Goal: Information Seeking & Learning: Learn about a topic

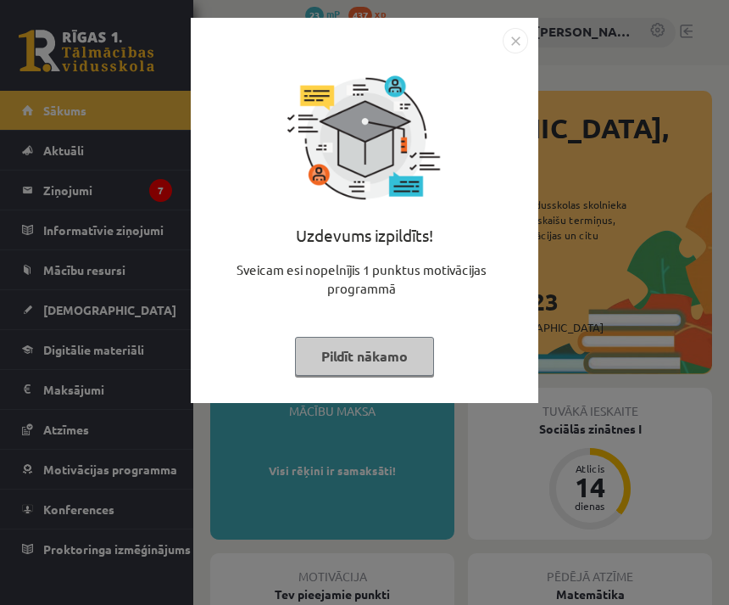
click at [519, 42] on img "Close" at bounding box center [515, 40] width 25 height 25
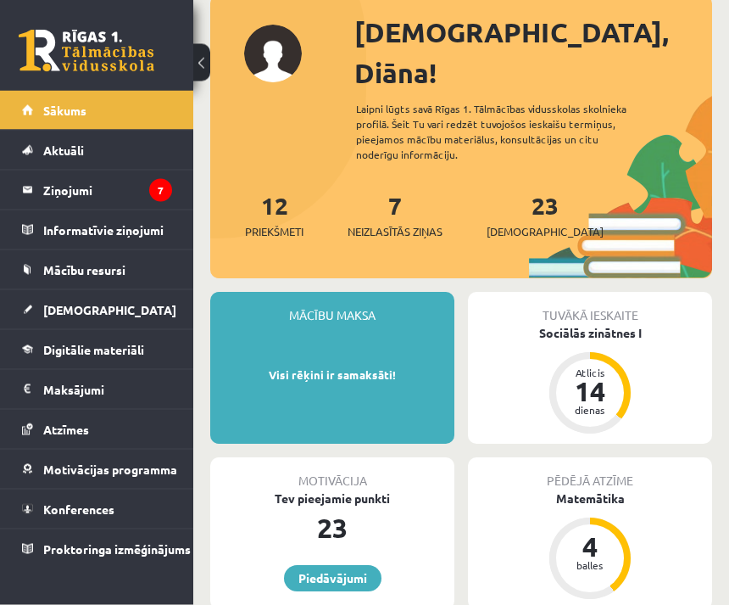
scroll to position [96, 0]
click at [134, 181] on legend "Ziņojumi 7" at bounding box center [107, 189] width 129 height 39
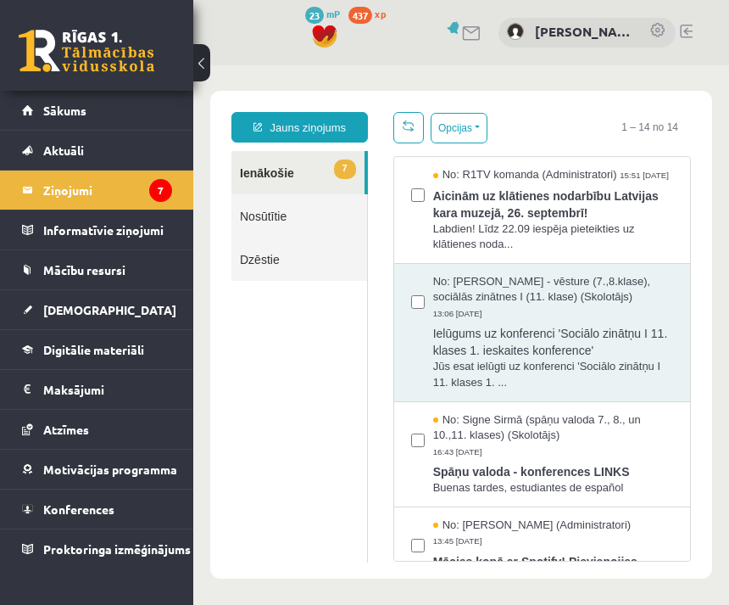
click at [155, 274] on link "Mācību resursi" at bounding box center [97, 269] width 150 height 39
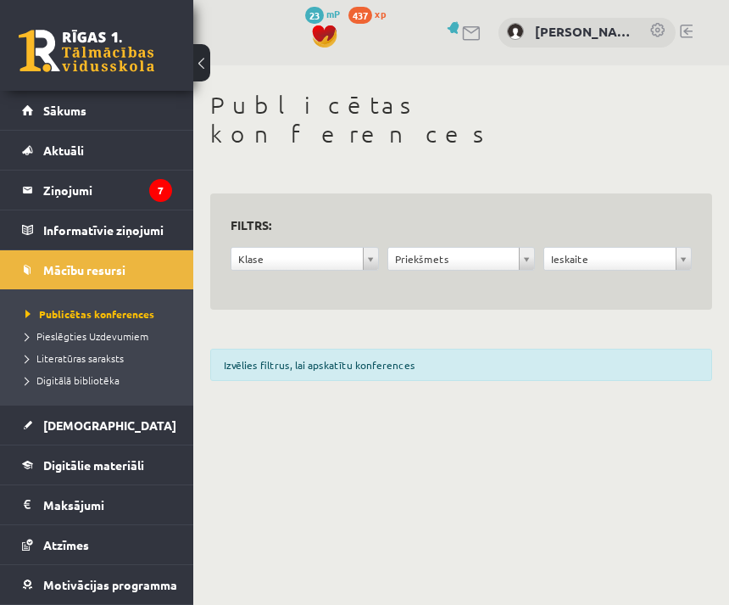
click at [138, 412] on link "[DEMOGRAPHIC_DATA]" at bounding box center [97, 424] width 150 height 39
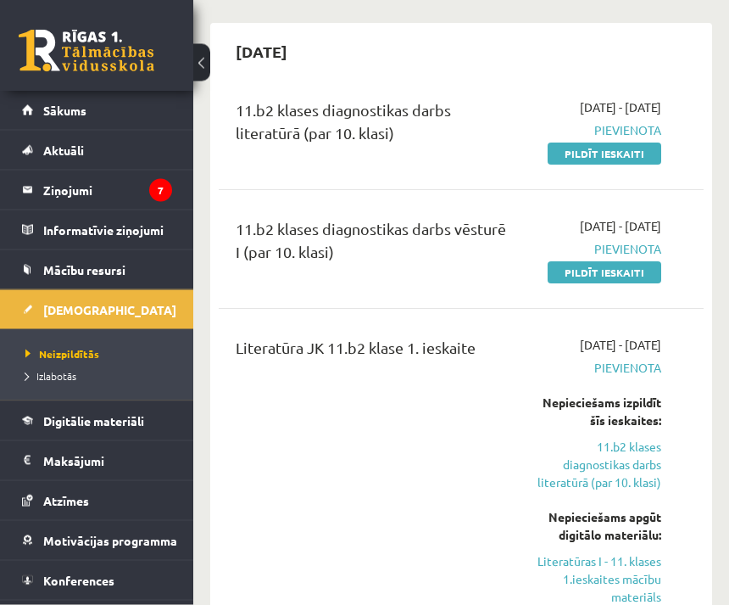
scroll to position [163, 0]
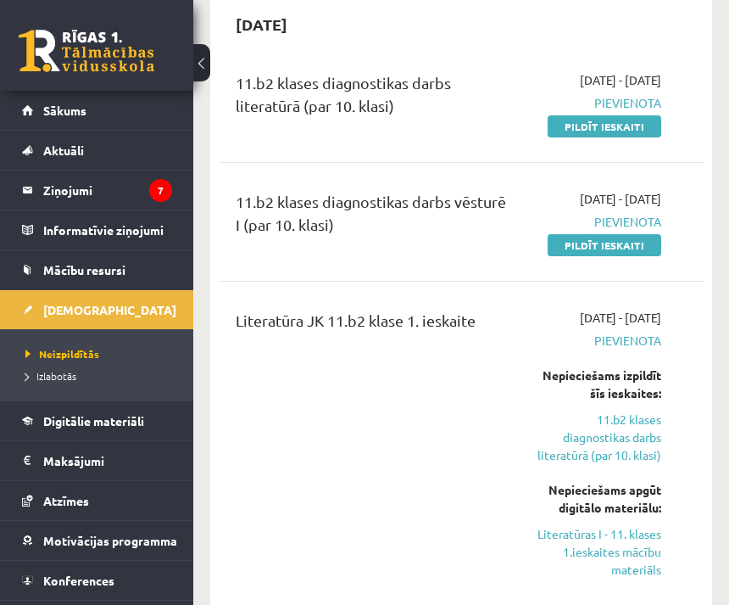
click at [163, 427] on link "Digitālie materiāli" at bounding box center [97, 420] width 150 height 39
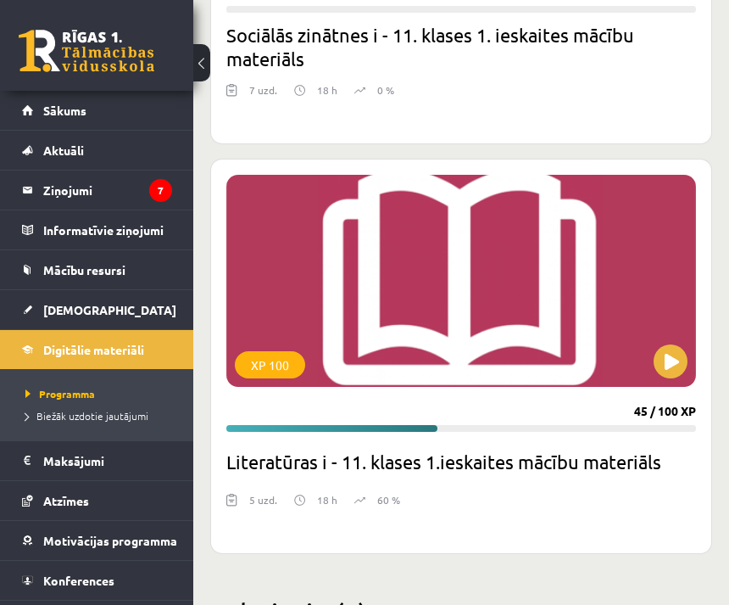
scroll to position [6431, 0]
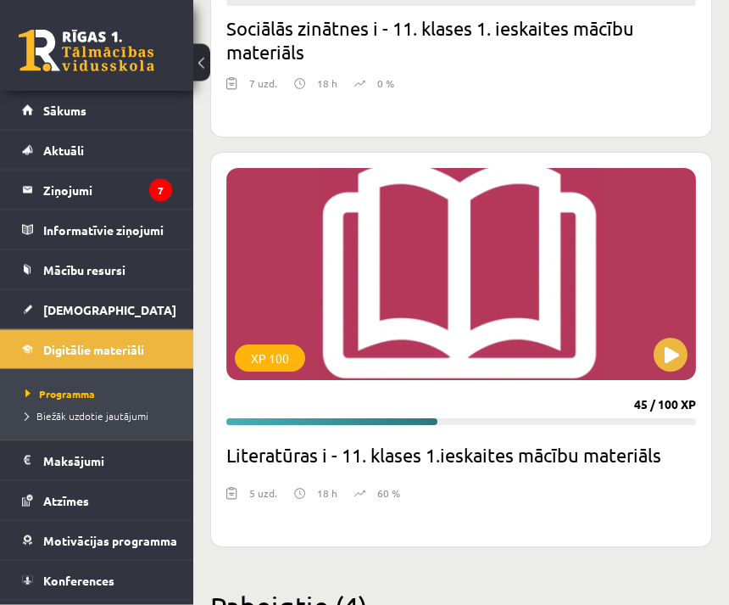
click at [666, 332] on div "XP 100" at bounding box center [461, 275] width 470 height 212
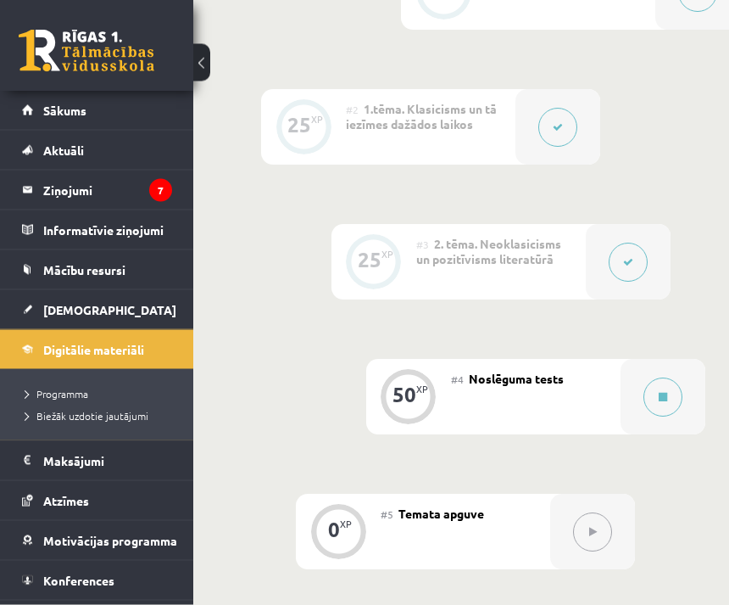
scroll to position [605, 0]
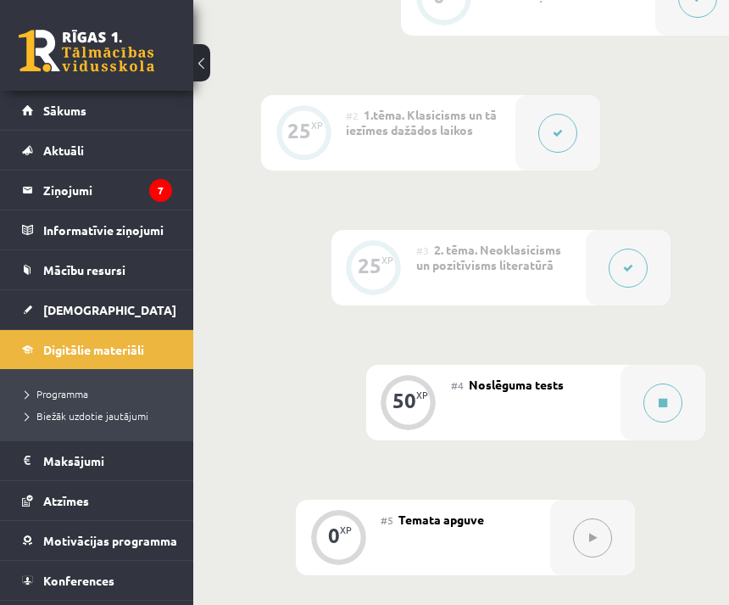
click at [632, 269] on icon at bounding box center [628, 268] width 10 height 10
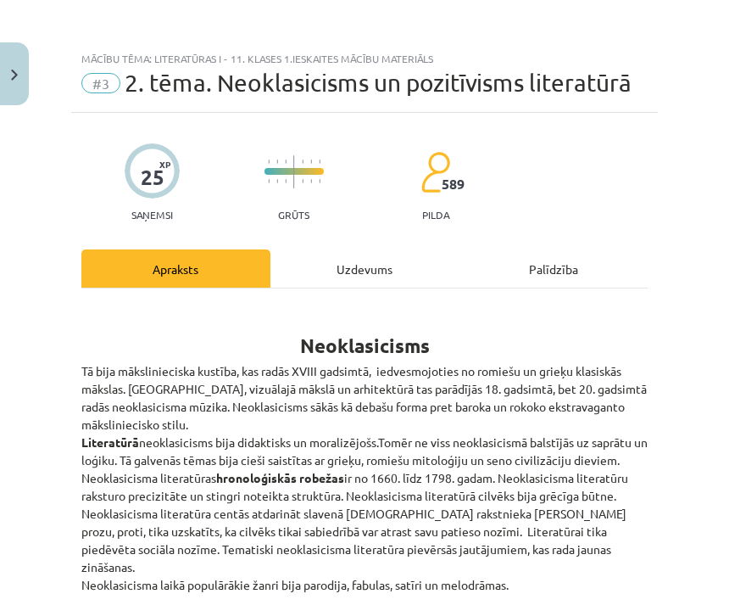
scroll to position [0, 0]
click at [387, 268] on div "Uzdevums" at bounding box center [364, 268] width 189 height 38
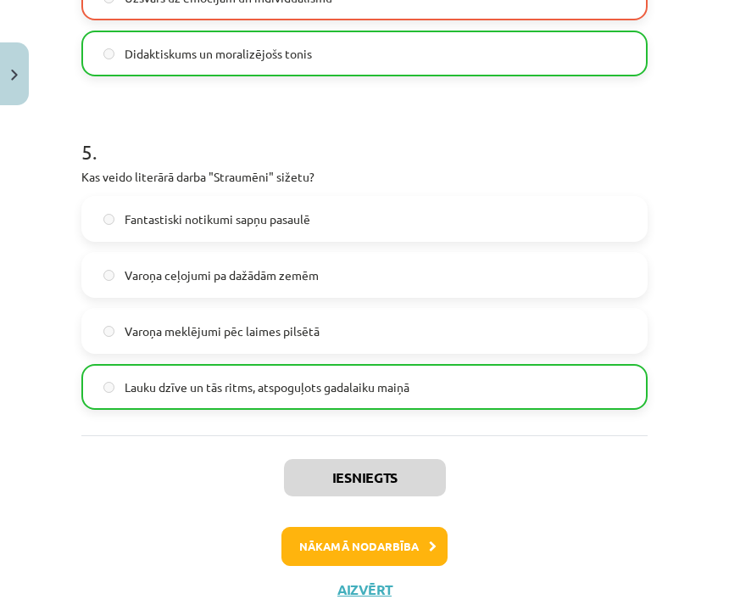
scroll to position [1559, 0]
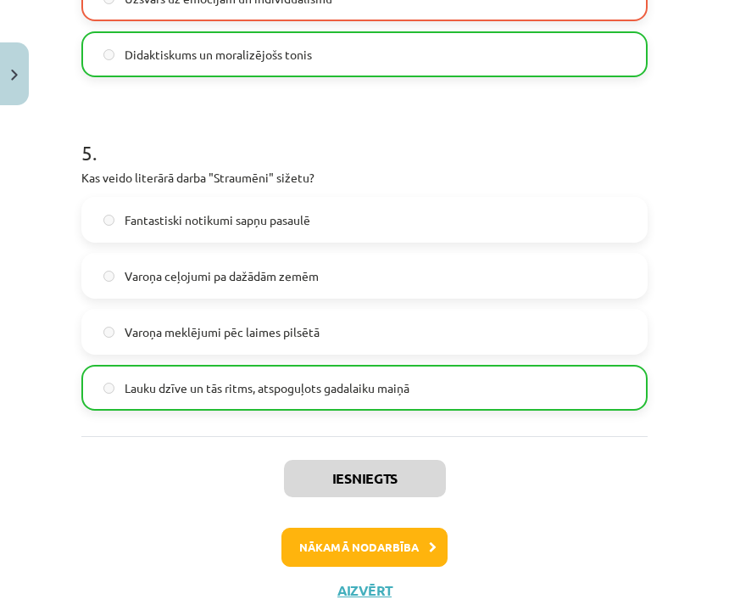
click at [421, 545] on button "Nākamā nodarbība" at bounding box center [365, 546] width 166 height 39
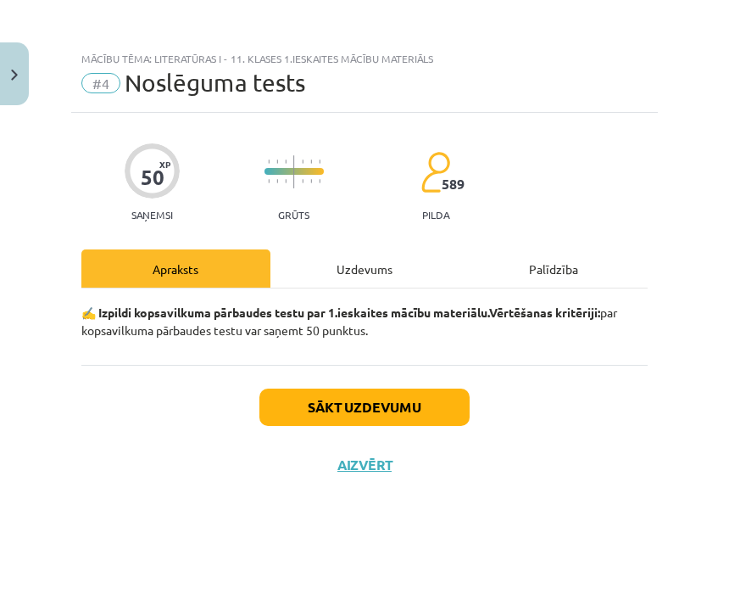
click at [379, 265] on div "Uzdevums" at bounding box center [364, 268] width 189 height 38
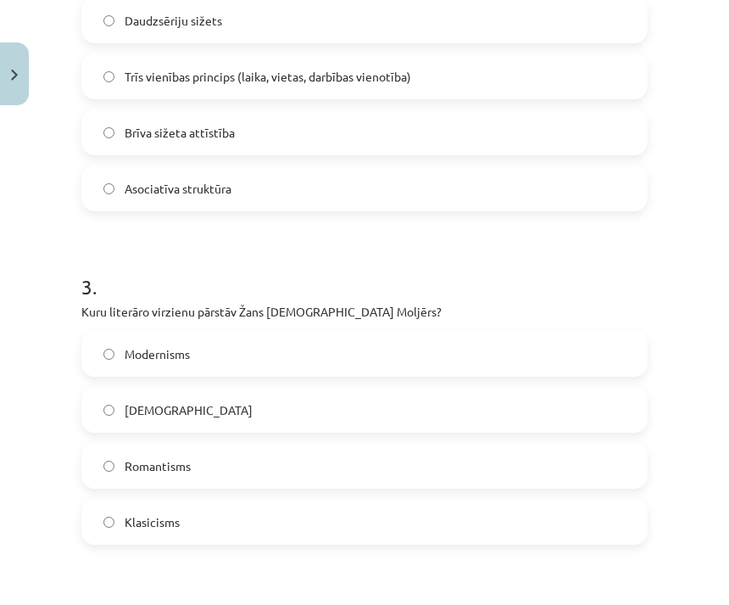
scroll to position [759, 0]
click at [313, 527] on label "Klasicisms" at bounding box center [364, 521] width 563 height 42
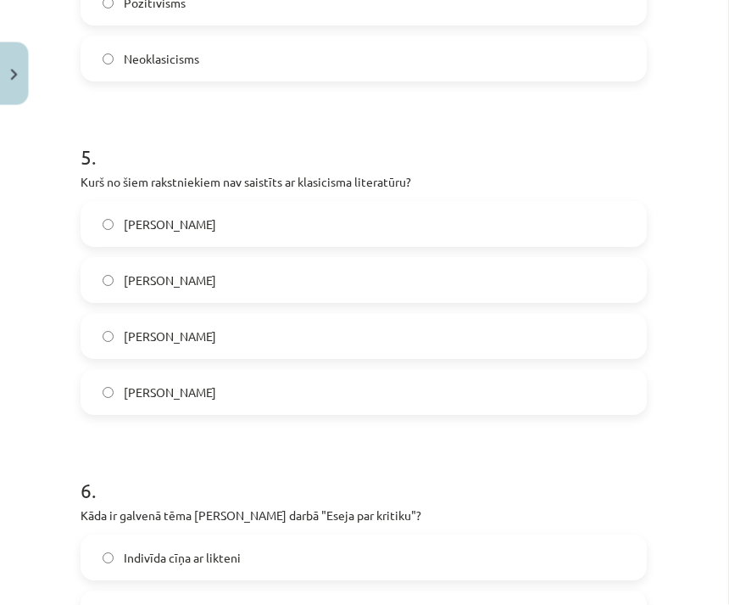
scroll to position [1559, 0]
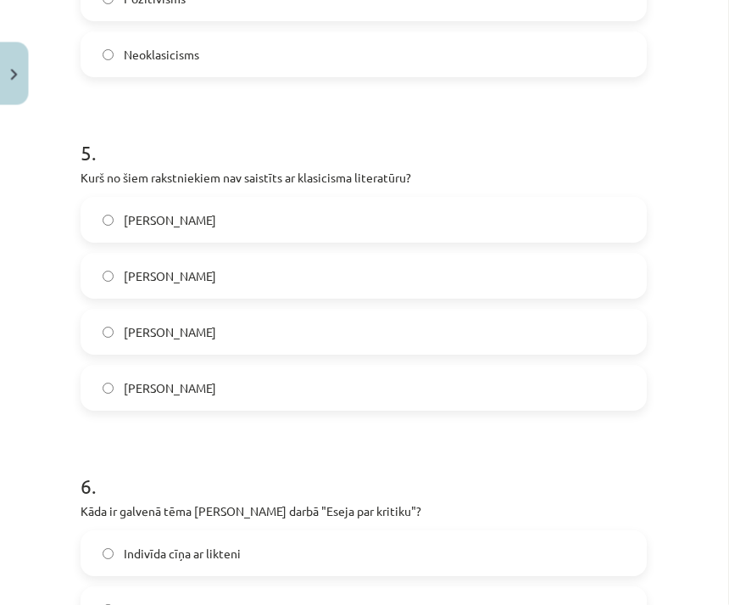
click at [360, 395] on label "[PERSON_NAME]" at bounding box center [364, 388] width 563 height 42
click at [541, 274] on label "[PERSON_NAME]" at bounding box center [364, 276] width 563 height 42
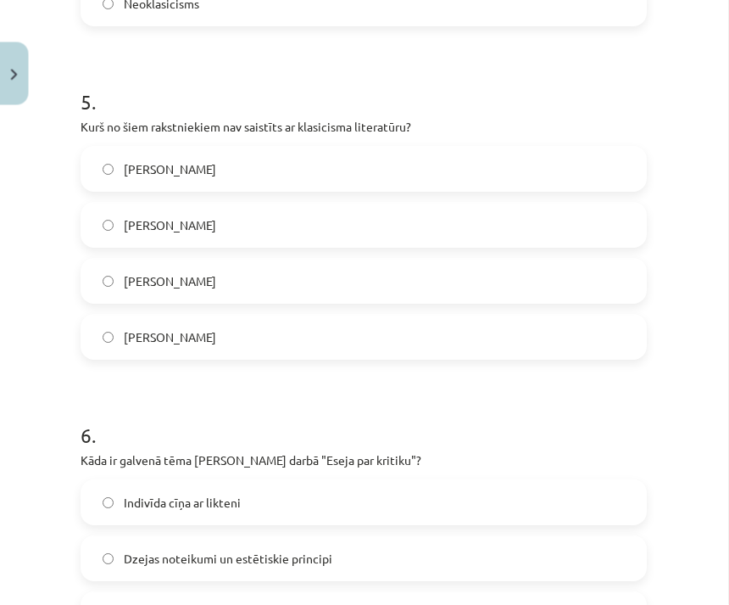
scroll to position [1609, 0]
click at [405, 354] on label "[PERSON_NAME]" at bounding box center [364, 338] width 563 height 42
click at [427, 217] on label "[PERSON_NAME]" at bounding box center [364, 226] width 563 height 42
click at [310, 336] on label "[PERSON_NAME]" at bounding box center [364, 338] width 563 height 42
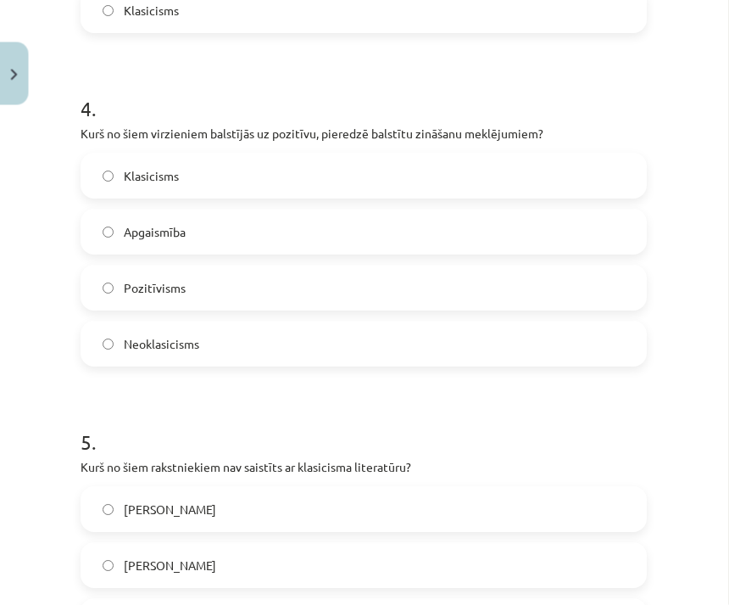
scroll to position [1271, 0]
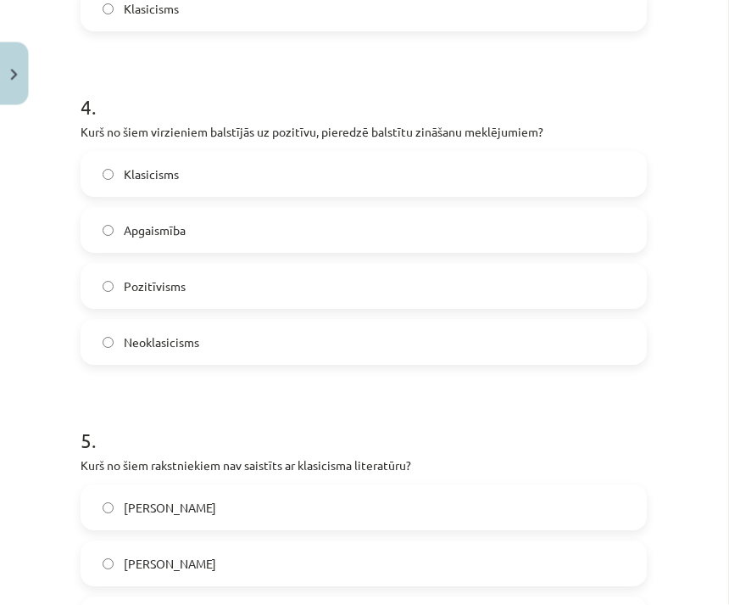
click at [364, 226] on label "Apgaismība" at bounding box center [364, 230] width 563 height 42
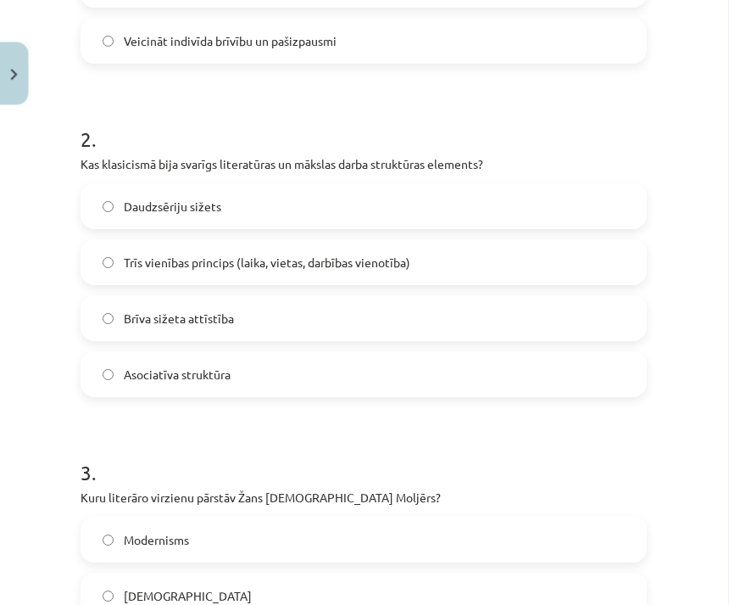
scroll to position [579, 0]
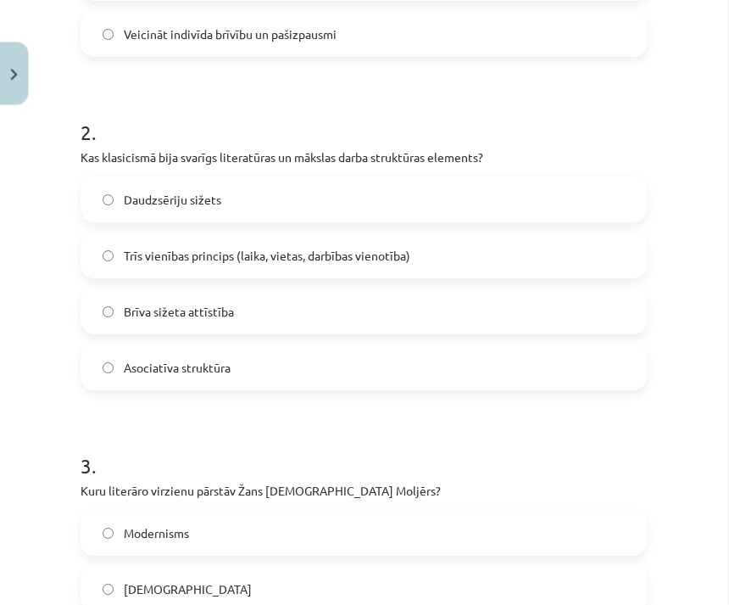
click at [486, 259] on label "Trīs vienības princips (laika, vietas, darbības vienotība)" at bounding box center [364, 256] width 563 height 42
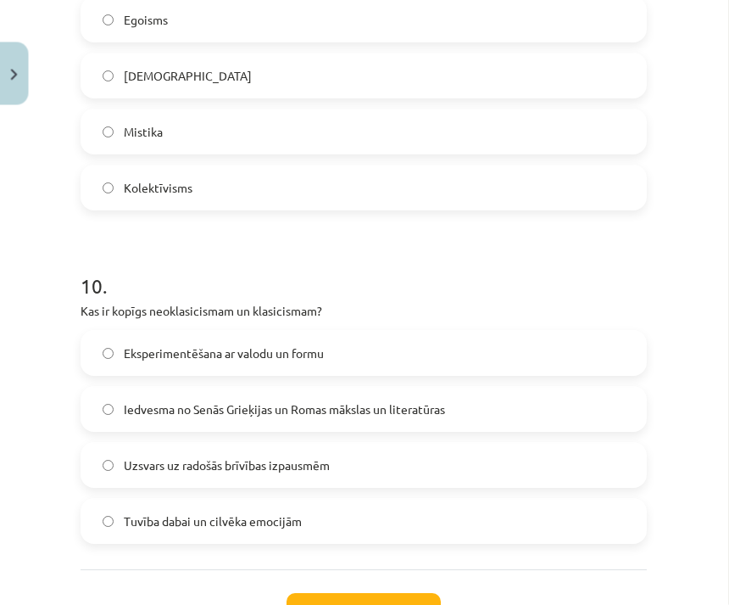
scroll to position [3092, 0]
click at [510, 400] on label "Iedvesma no Senās Grieķijas un Romas mākslas un literatūras" at bounding box center [364, 409] width 563 height 42
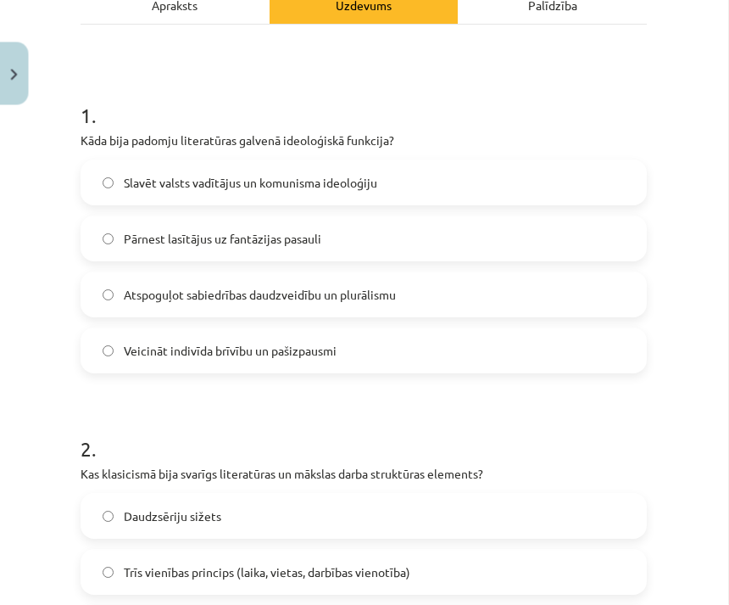
scroll to position [263, 0]
click at [464, 186] on label "Slavēt valsts vadītājus un komunisma ideoloģiju" at bounding box center [364, 183] width 563 height 42
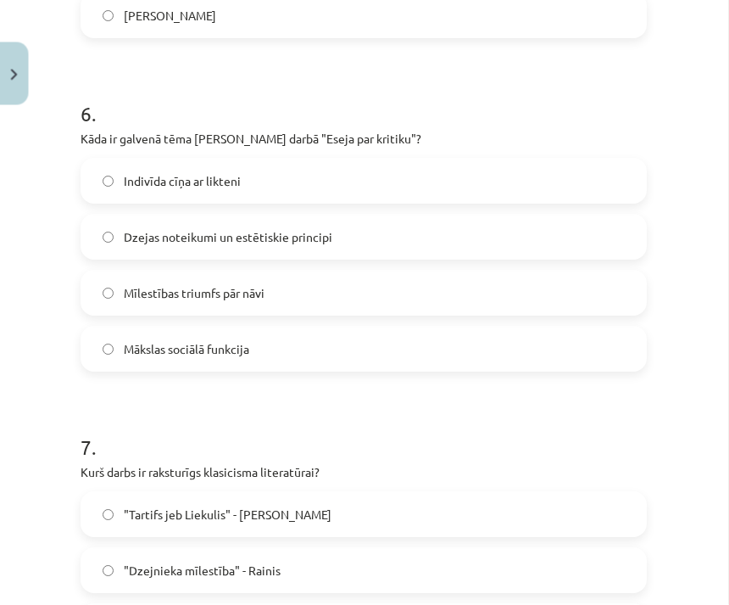
scroll to position [1927, 0]
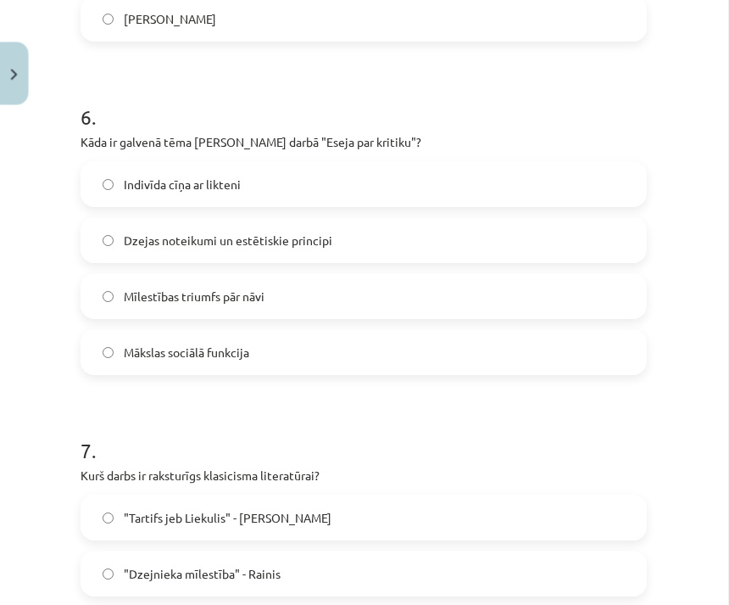
click at [566, 238] on label "Dzejas noteikumi un estētiskie principi" at bounding box center [364, 241] width 563 height 42
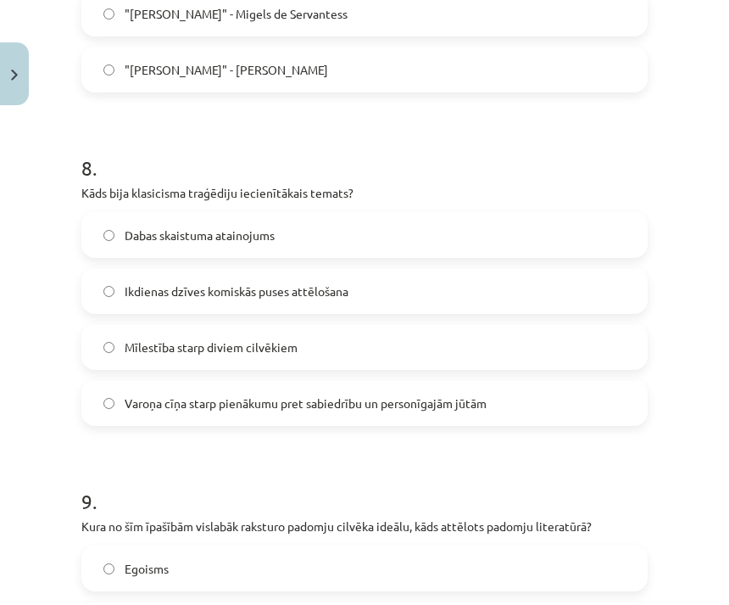
scroll to position [2544, 0]
click at [167, 415] on label "Varoņa cīņa starp pienākumu pret sabiedrību un personīgajām jūtām" at bounding box center [364, 403] width 563 height 42
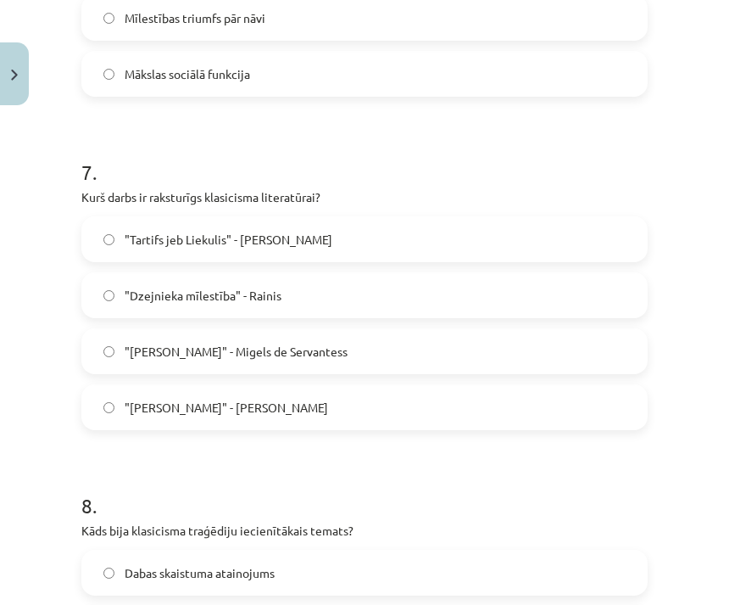
scroll to position [2200, 0]
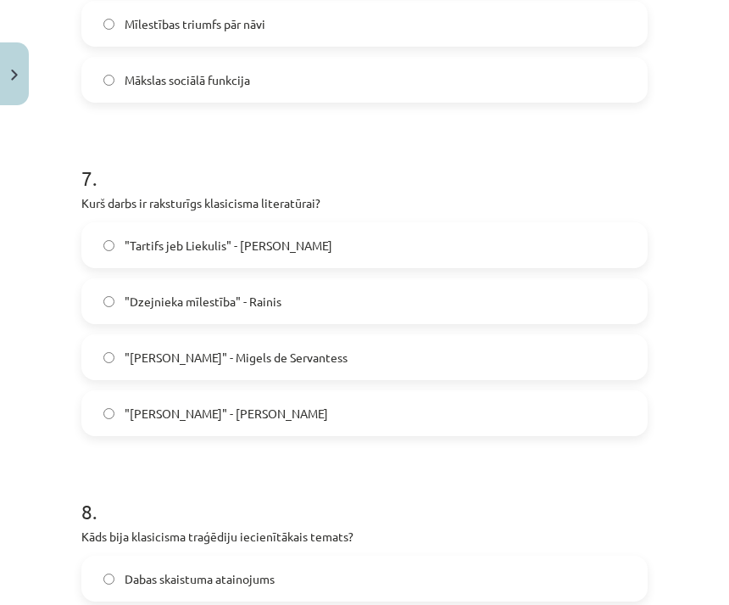
click at [597, 244] on label ""Tartifs jeb Liekulis" - Žans Batists Moljērs" at bounding box center [364, 245] width 563 height 42
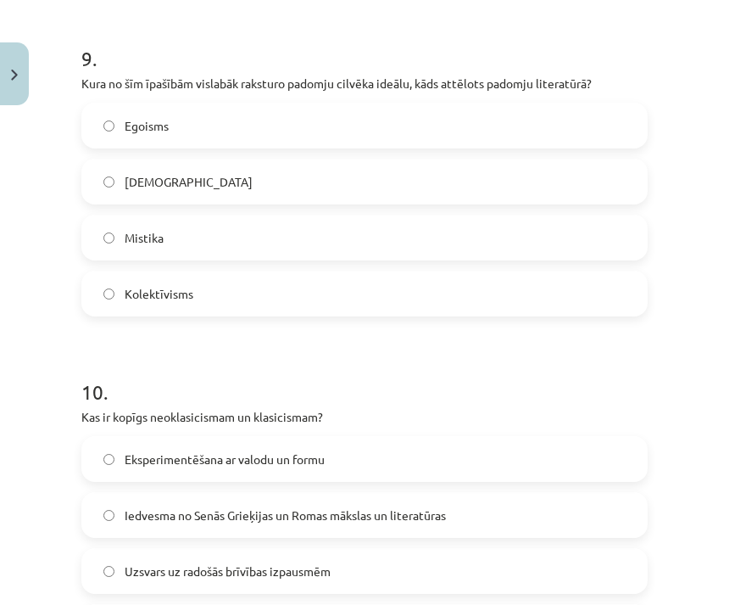
scroll to position [2984, 0]
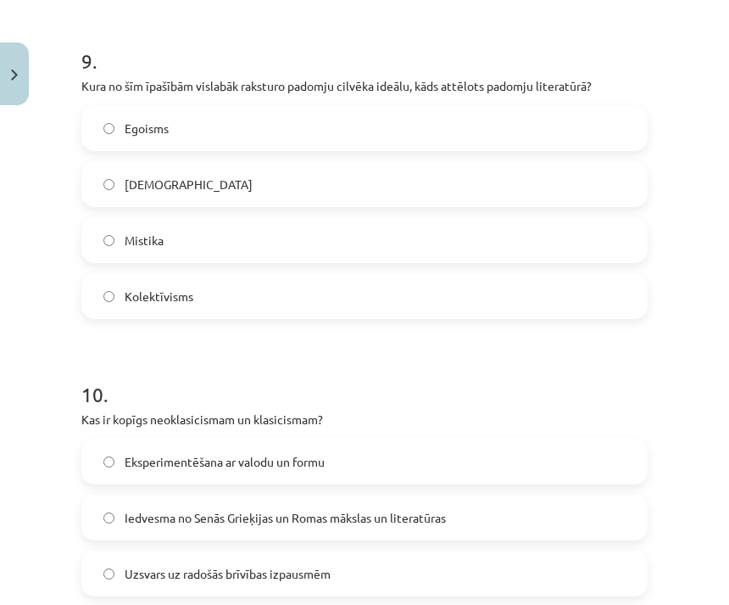
click at [278, 305] on label "Kolektīvisms" at bounding box center [364, 296] width 563 height 42
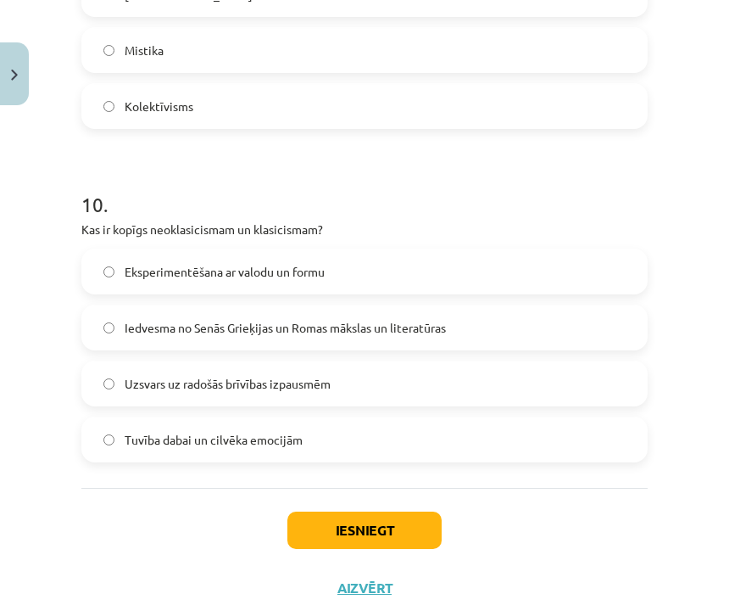
scroll to position [3172, 0]
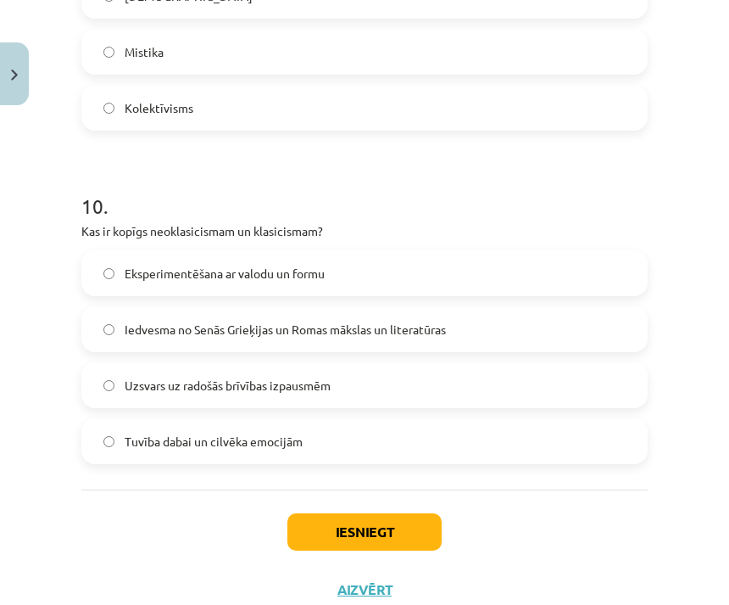
click at [404, 532] on button "Iesniegt" at bounding box center [364, 531] width 154 height 37
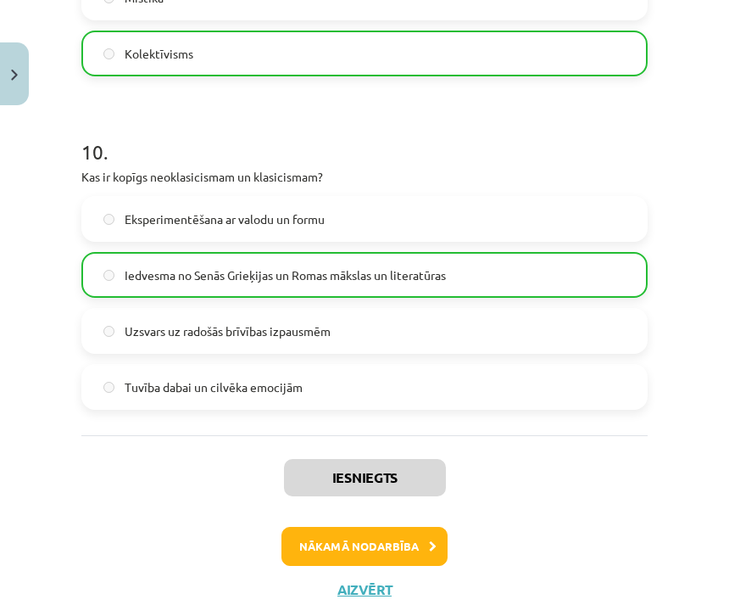
scroll to position [3226, 0]
click at [417, 548] on button "Nākamā nodarbība" at bounding box center [365, 546] width 166 height 39
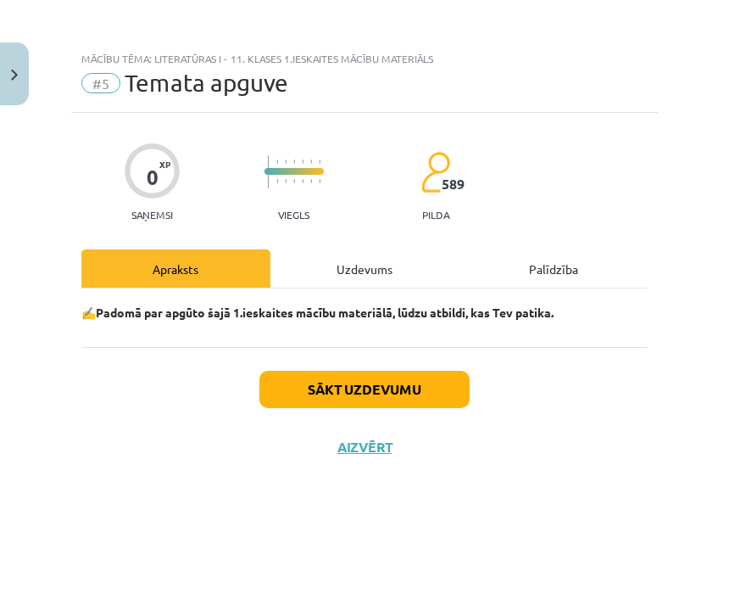
scroll to position [0, 0]
click at [371, 270] on div "Uzdevums" at bounding box center [364, 268] width 189 height 38
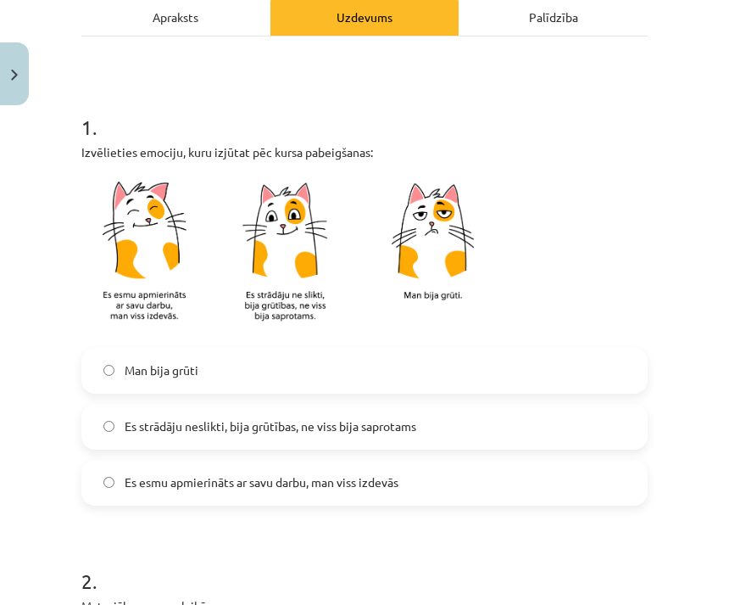
scroll to position [285, 0]
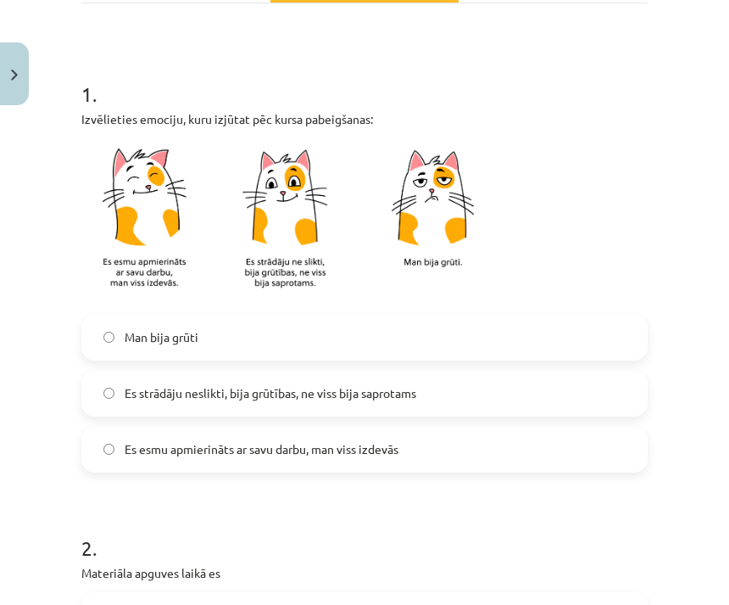
click at [102, 403] on label "Es strādāju neslikti, bija grūtības, ne viss bija saprotams" at bounding box center [364, 393] width 563 height 42
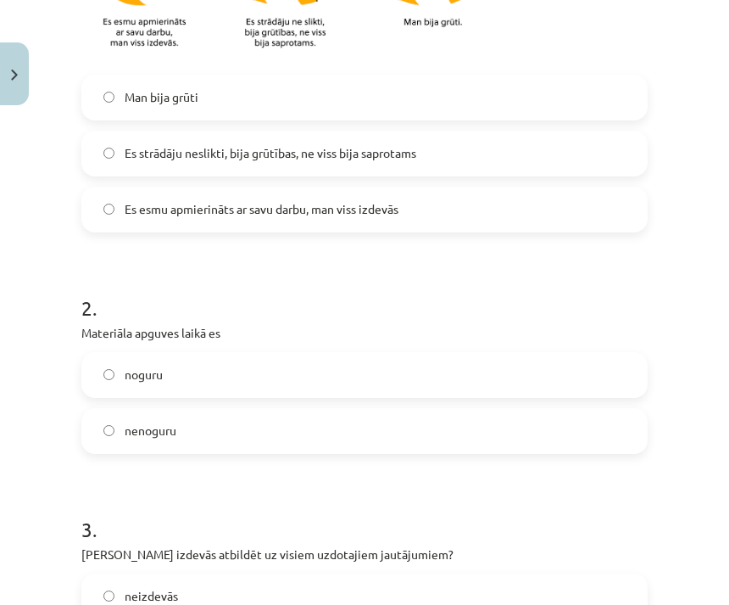
scroll to position [525, 0]
click at [245, 439] on label "nenoguru" at bounding box center [364, 431] width 563 height 42
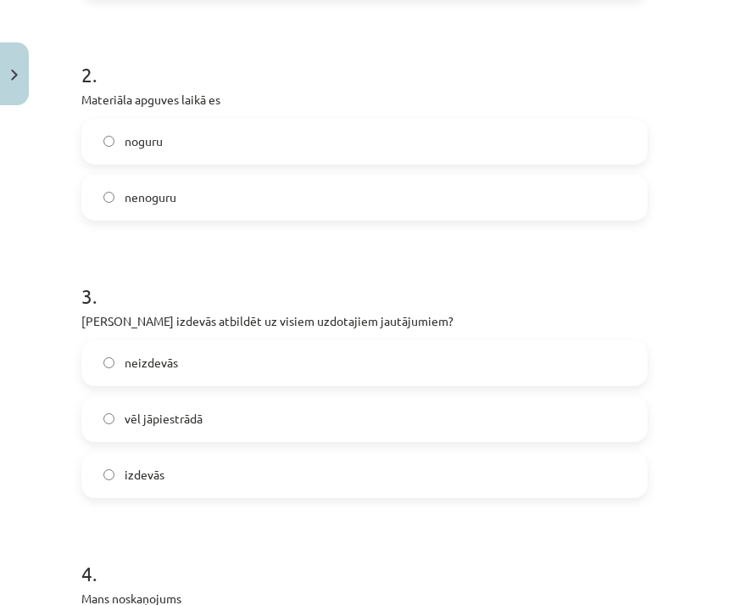
scroll to position [779, 0]
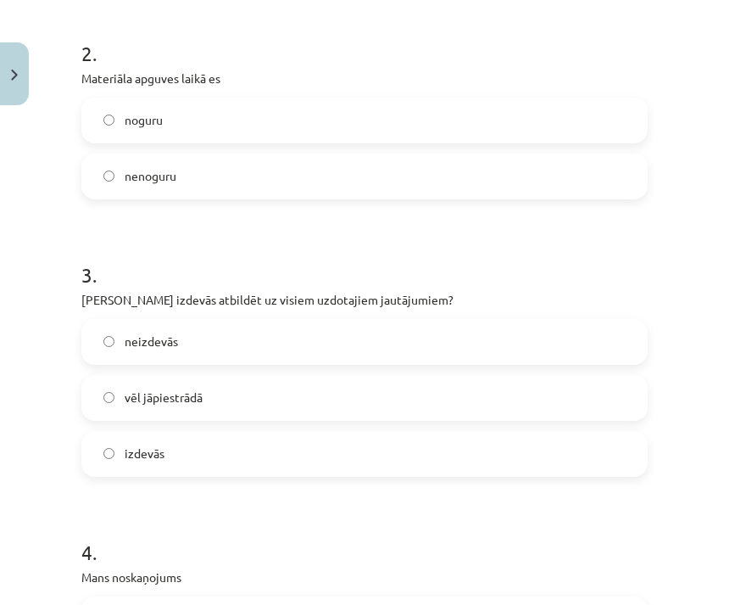
click at [393, 351] on label "neizdevās" at bounding box center [364, 342] width 563 height 42
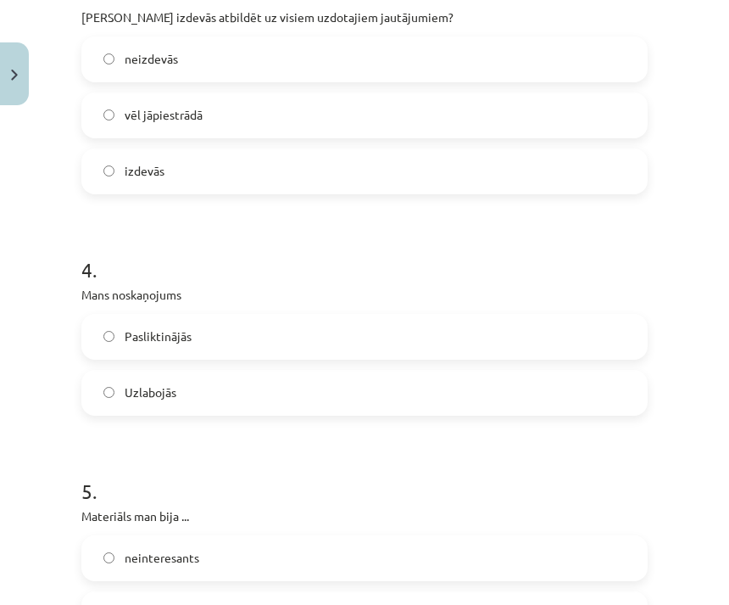
scroll to position [1076, 0]
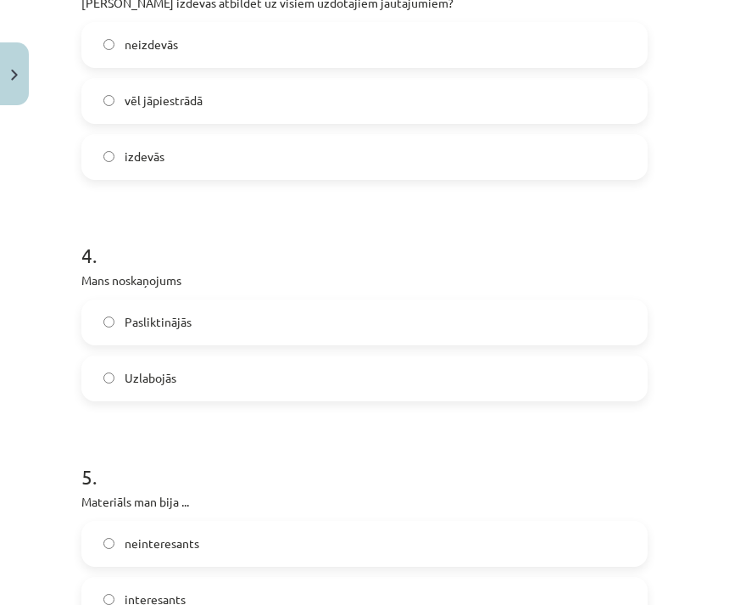
click at [369, 388] on label "Uzlabojās" at bounding box center [364, 378] width 563 height 42
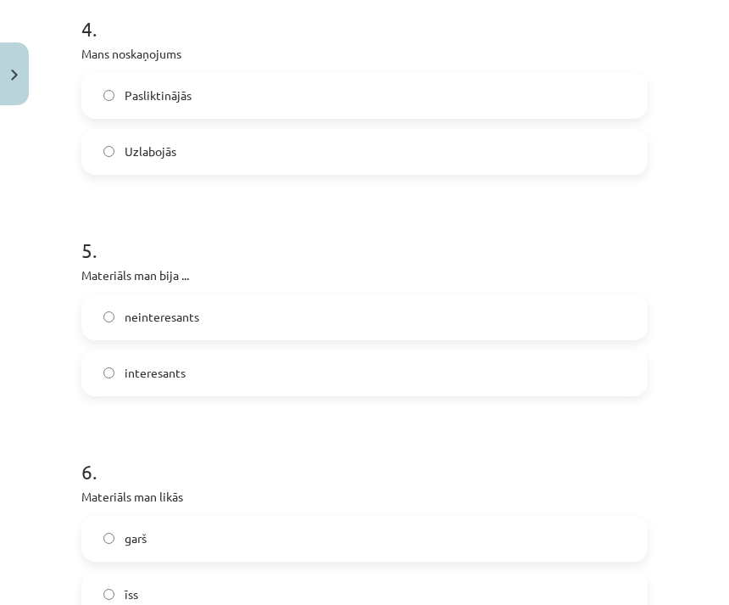
scroll to position [1302, 0]
click at [444, 389] on label "interesants" at bounding box center [364, 373] width 563 height 42
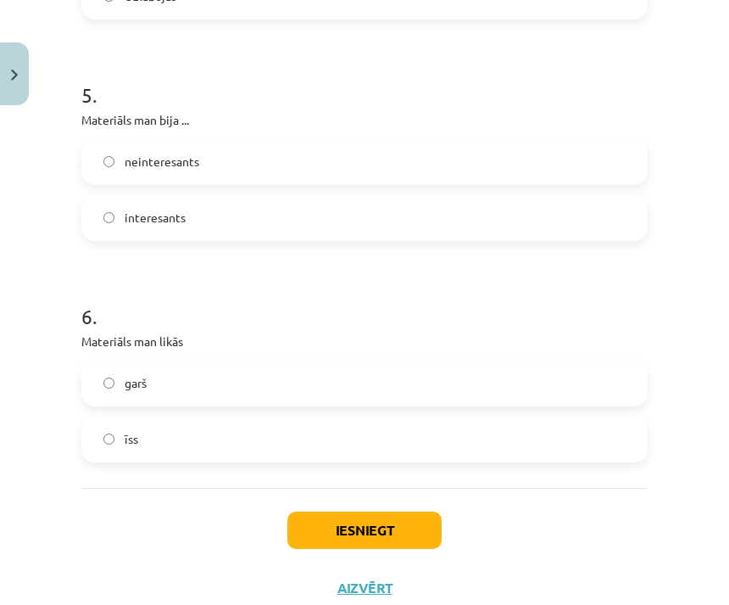
scroll to position [1456, 0]
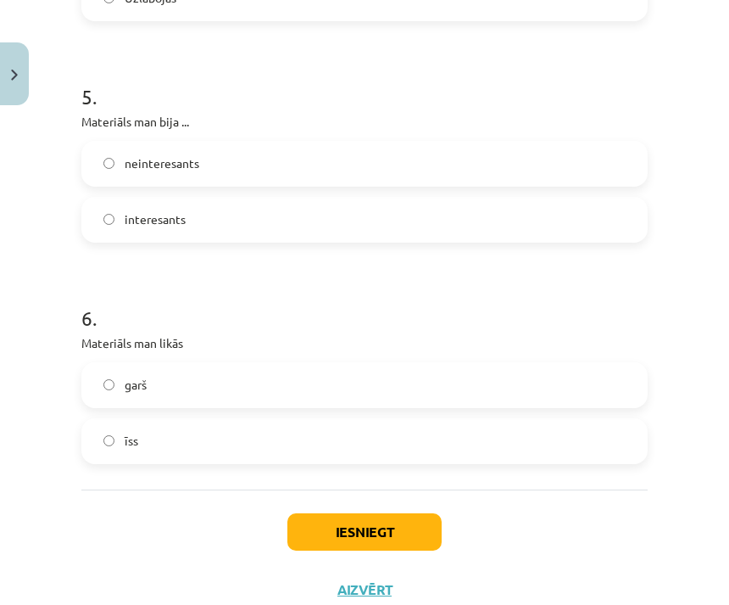
click at [424, 399] on label "garš" at bounding box center [364, 385] width 563 height 42
click at [382, 458] on label "īss" at bounding box center [364, 441] width 563 height 42
click at [392, 532] on button "Iesniegt" at bounding box center [364, 531] width 154 height 37
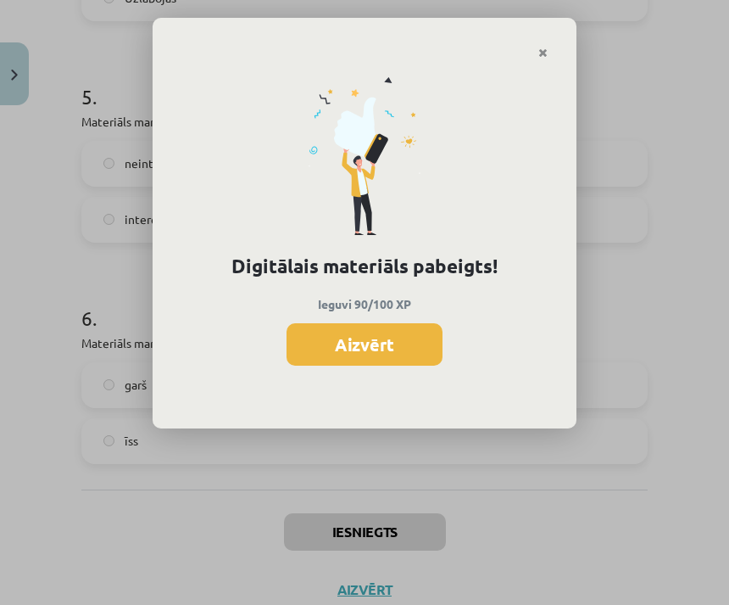
click at [408, 349] on button "Aizvērt" at bounding box center [365, 344] width 156 height 42
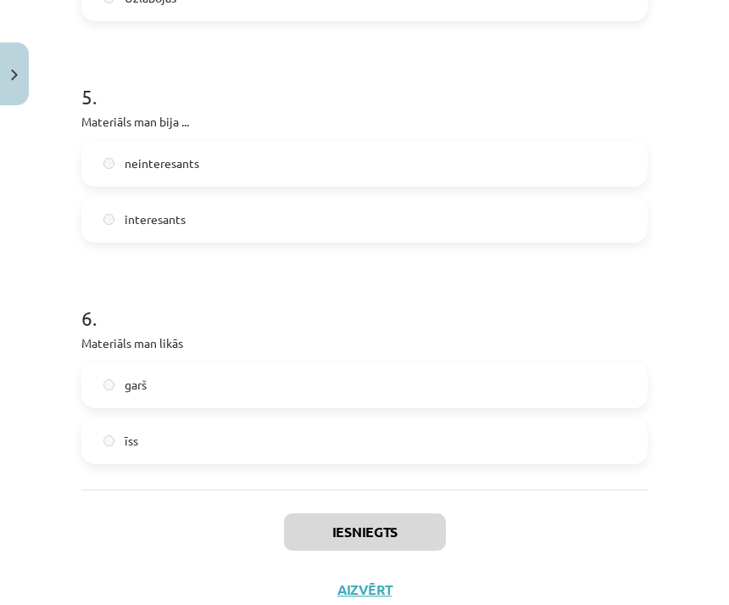
click at [15, 70] on img "Close" at bounding box center [14, 75] width 7 height 11
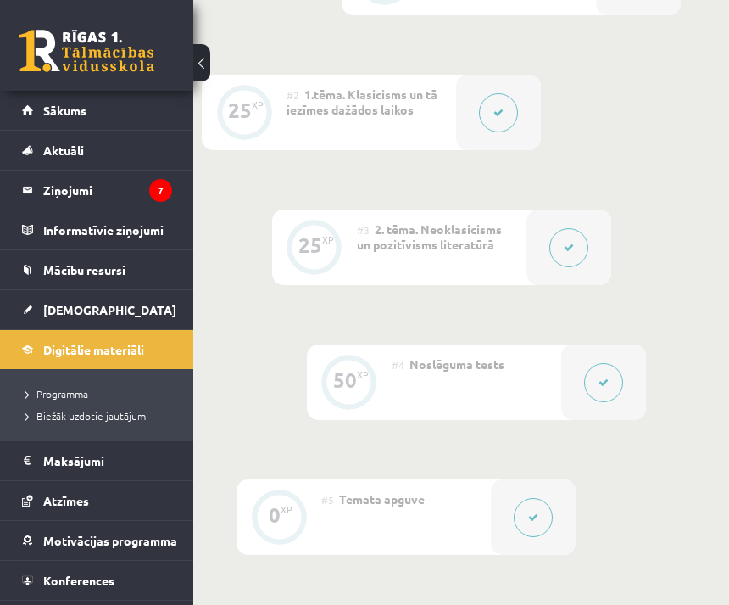
click at [149, 314] on link "[DEMOGRAPHIC_DATA]" at bounding box center [97, 309] width 150 height 39
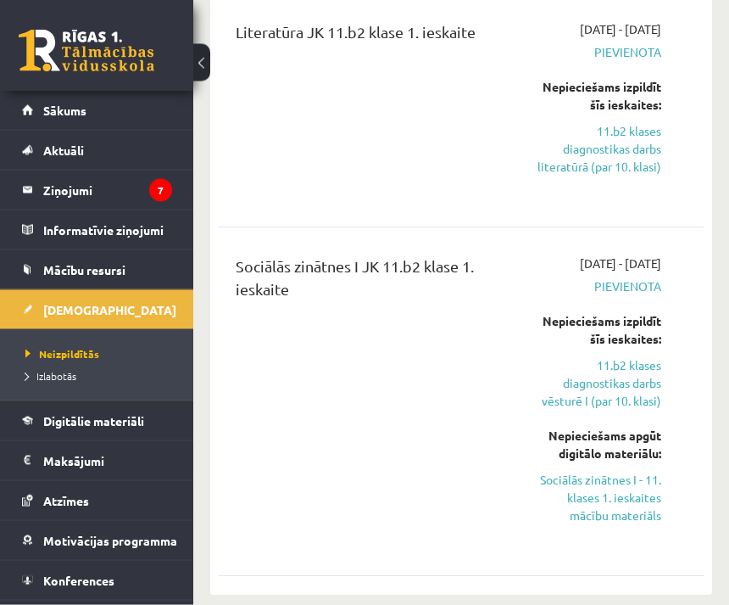
scroll to position [468, 0]
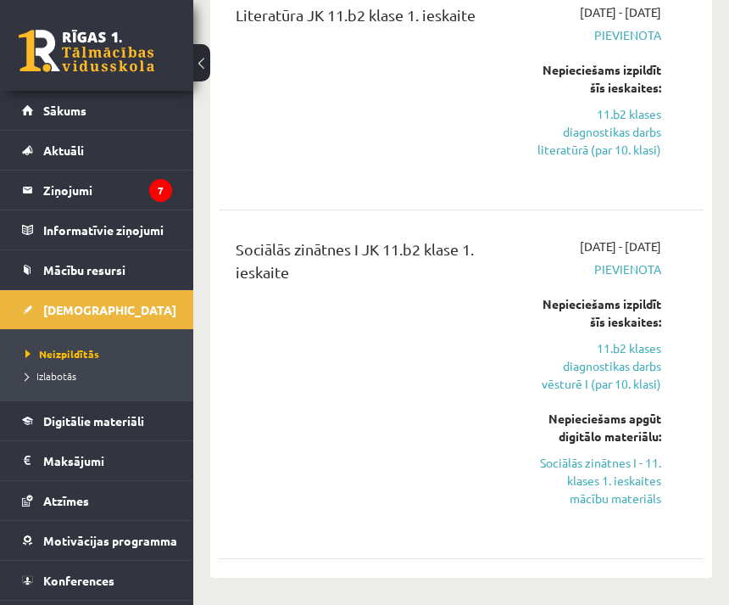
click at [637, 507] on link "Sociālās zinātnes I - 11. klases 1. ieskaites mācību materiāls" at bounding box center [599, 480] width 125 height 53
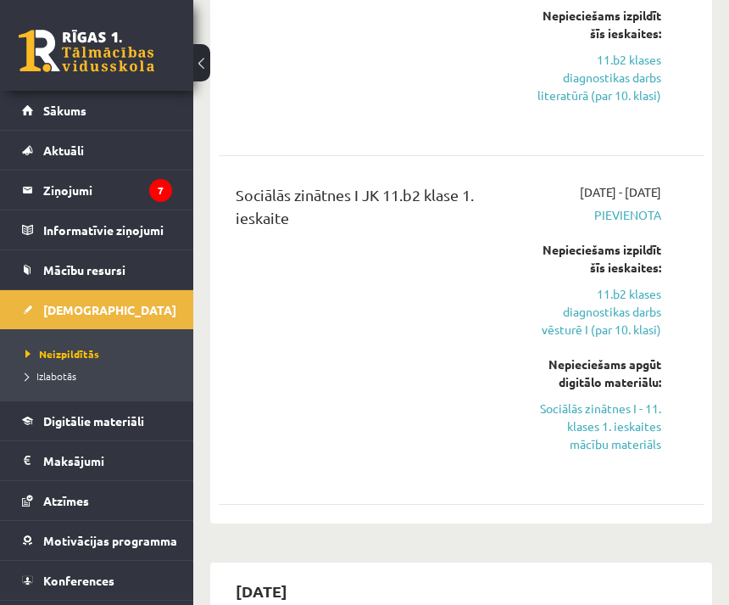
click at [146, 409] on link "Digitālie materiāli" at bounding box center [97, 420] width 150 height 39
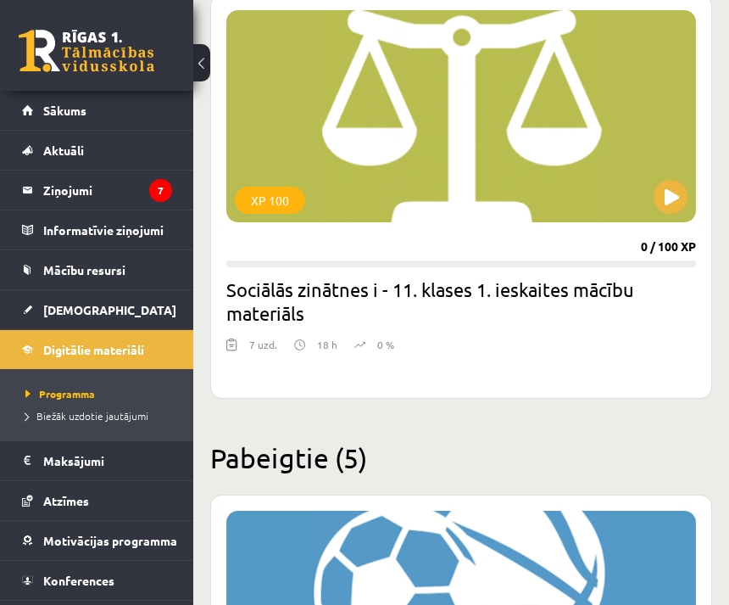
scroll to position [6187, 0]
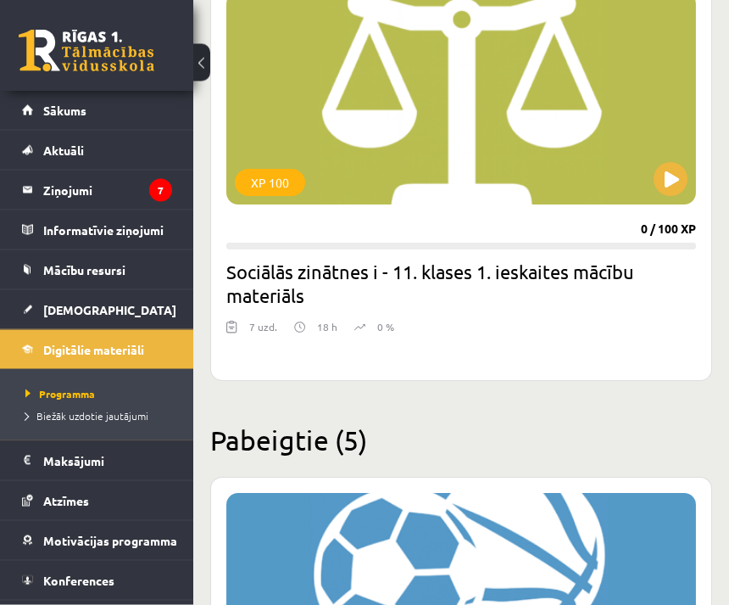
click at [575, 153] on div "XP 100" at bounding box center [461, 99] width 470 height 212
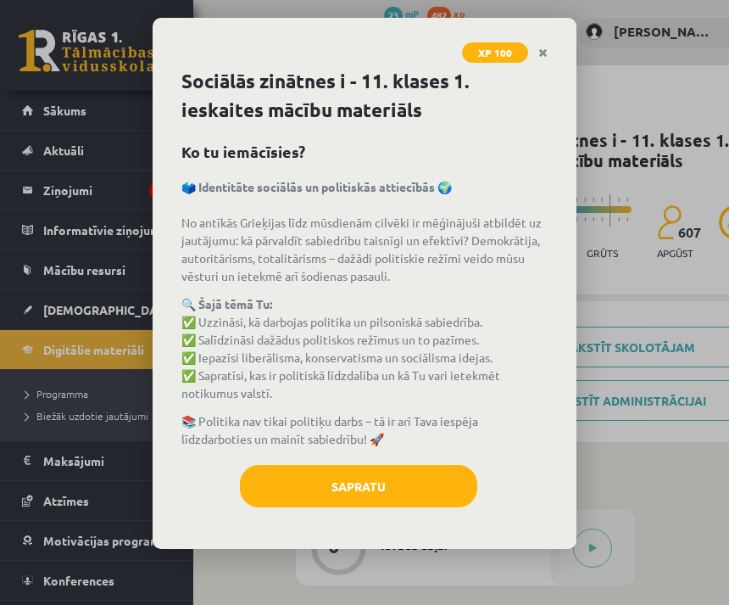
click at [421, 477] on button "Sapratu" at bounding box center [358, 486] width 237 height 42
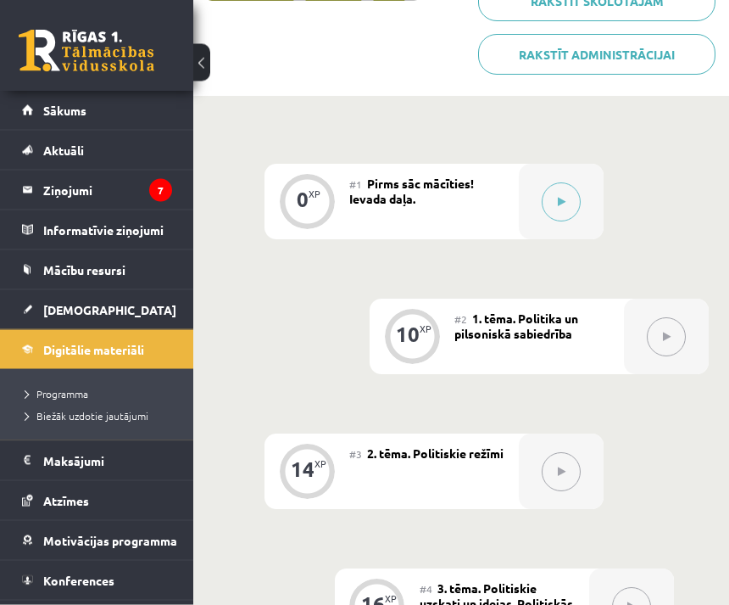
scroll to position [343, 42]
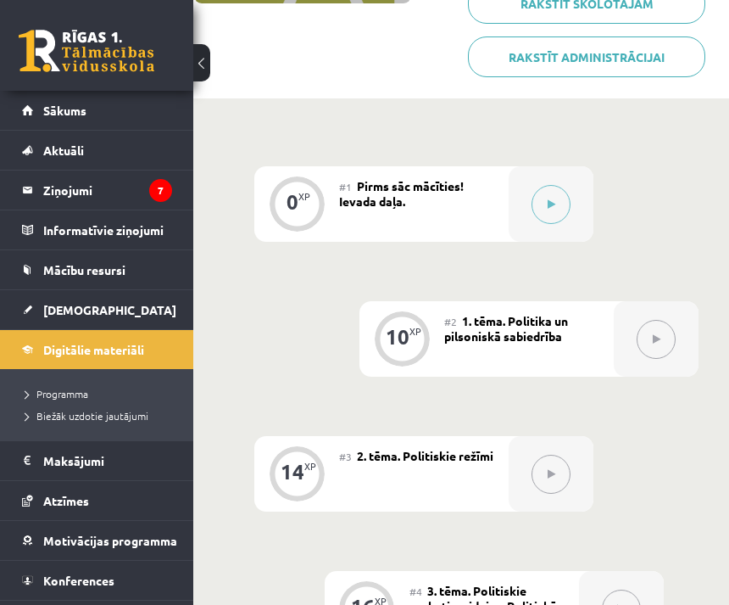
click at [558, 214] on button at bounding box center [551, 204] width 39 height 39
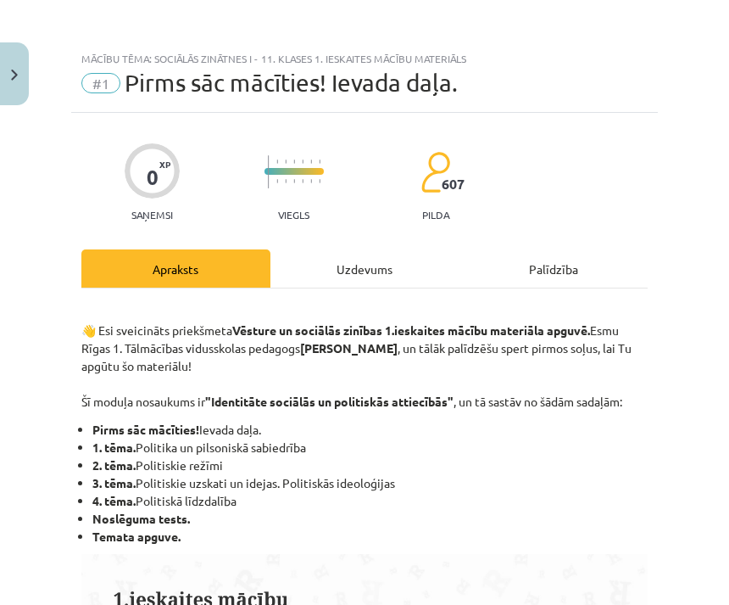
scroll to position [0, 0]
click at [389, 260] on div "Uzdevums" at bounding box center [364, 268] width 189 height 38
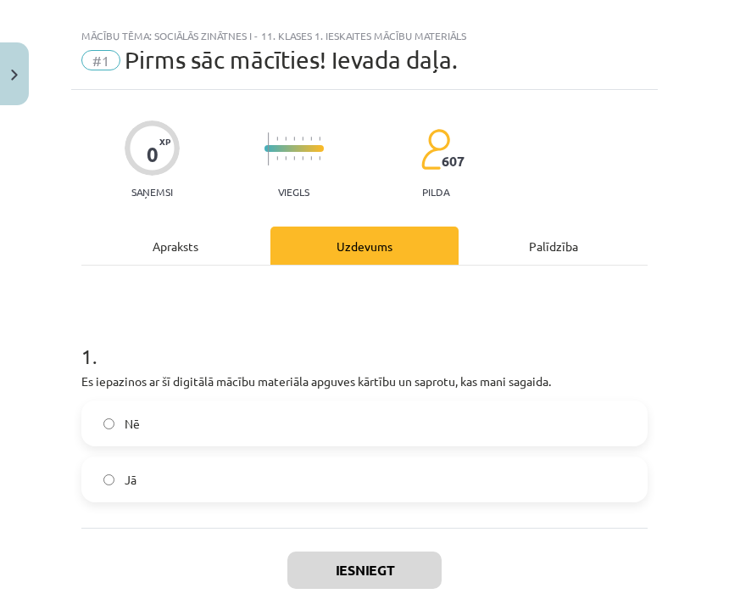
scroll to position [42, 0]
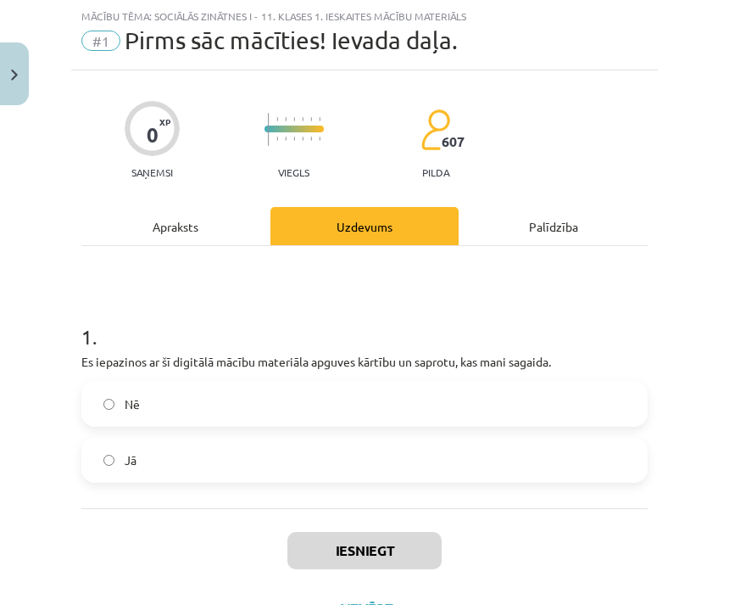
click at [454, 452] on label "Jā" at bounding box center [364, 459] width 563 height 42
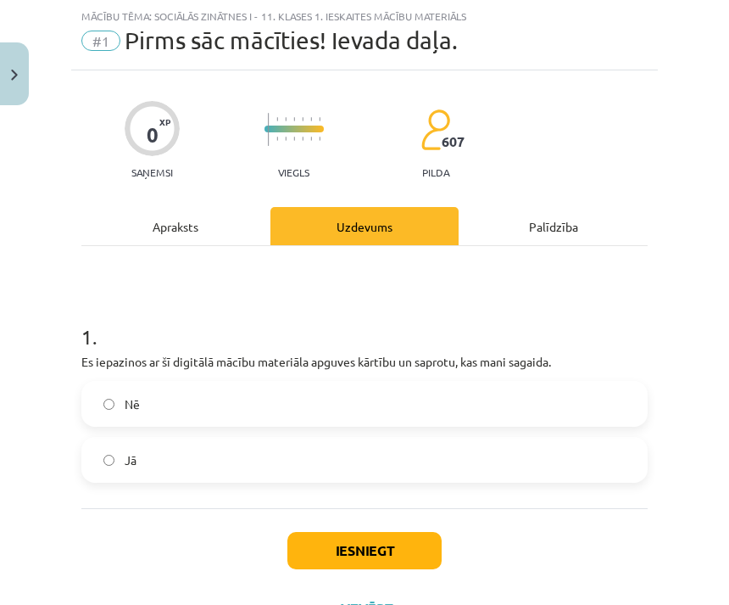
click at [387, 549] on button "Iesniegt" at bounding box center [364, 550] width 154 height 37
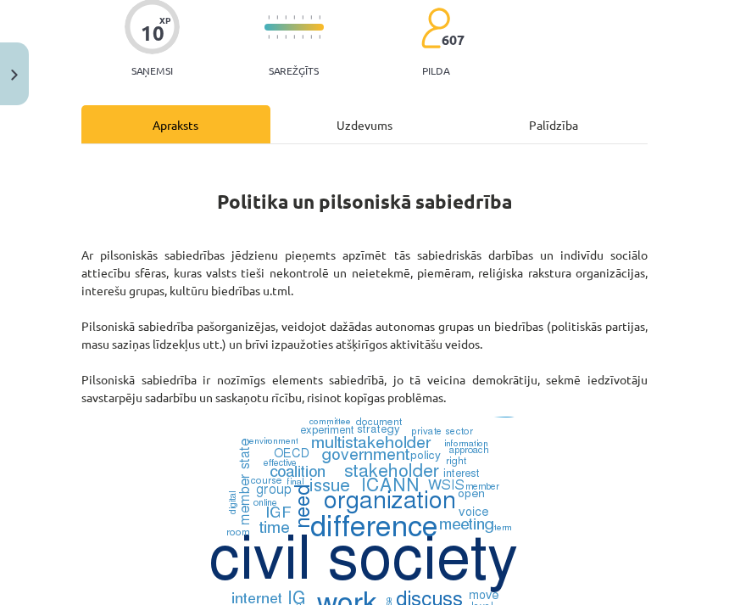
click at [386, 126] on div "Uzdevums" at bounding box center [364, 124] width 189 height 38
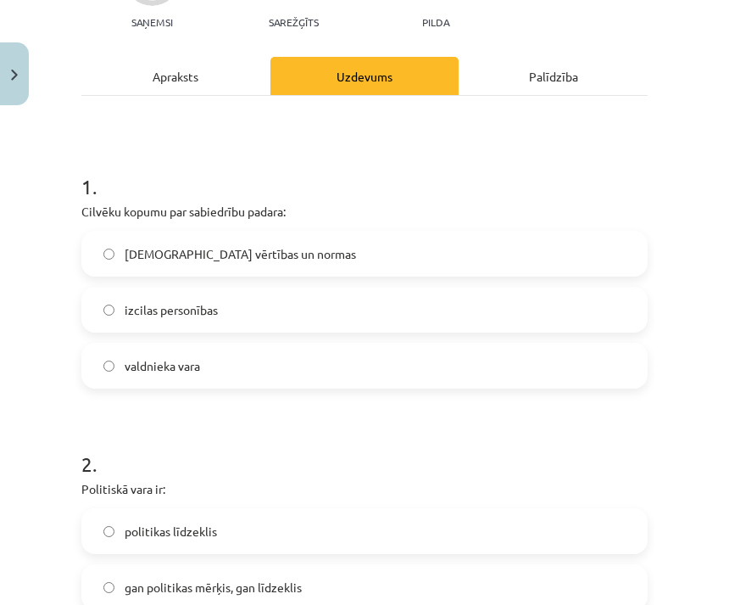
scroll to position [196, 0]
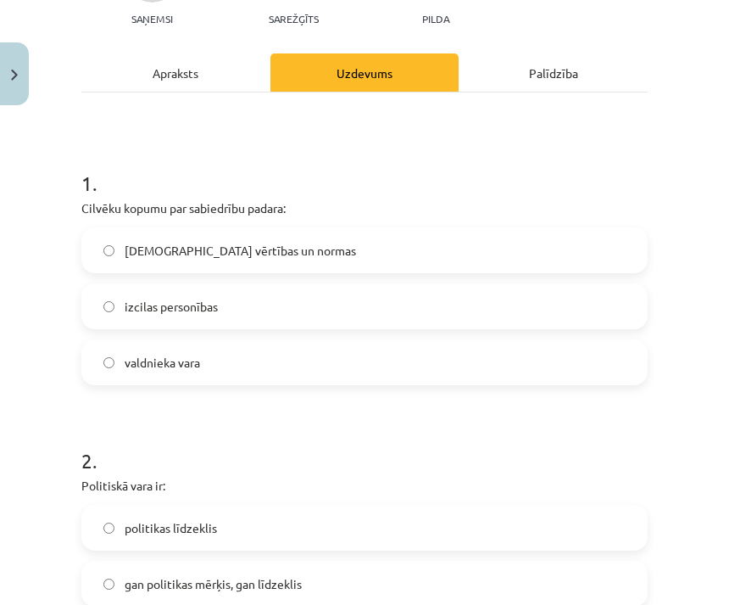
click at [231, 56] on div "Apraksts" at bounding box center [175, 72] width 189 height 38
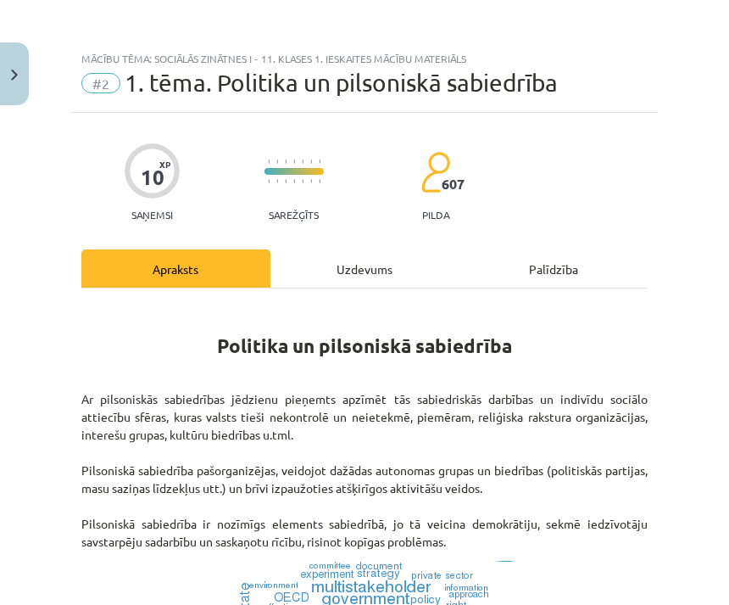
scroll to position [-1, 0]
click at [13, 80] on img "Close" at bounding box center [14, 75] width 7 height 11
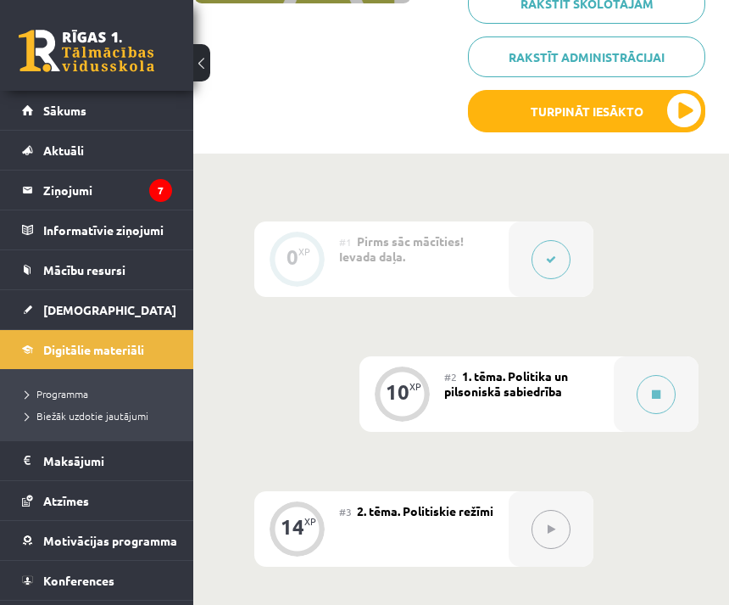
click at [155, 315] on link "[DEMOGRAPHIC_DATA]" at bounding box center [97, 309] width 150 height 39
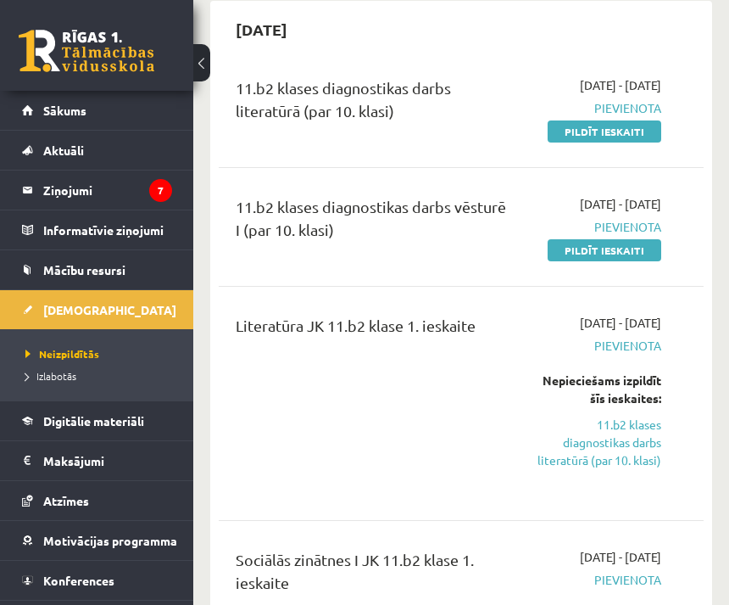
scroll to position [159, 0]
